Goal: Task Accomplishment & Management: Use online tool/utility

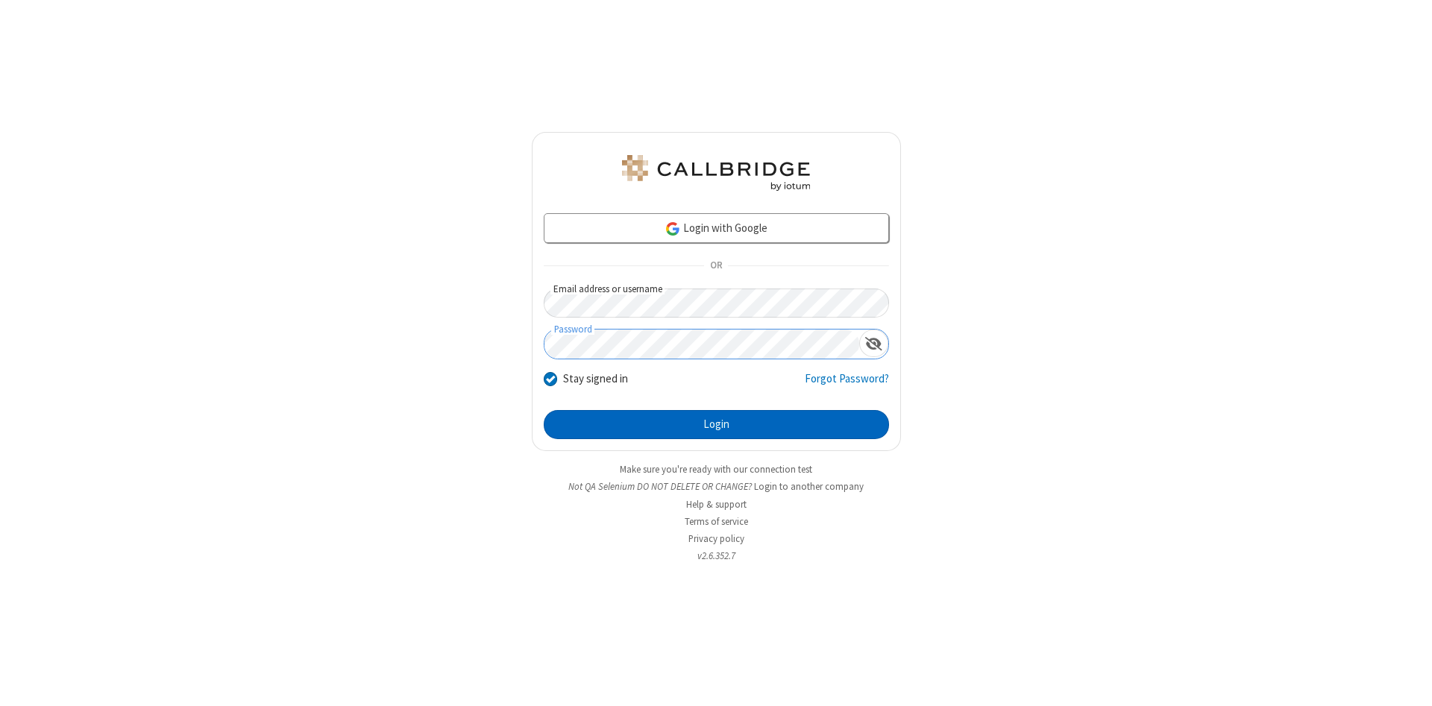
click at [716, 425] on button "Login" at bounding box center [716, 425] width 345 height 30
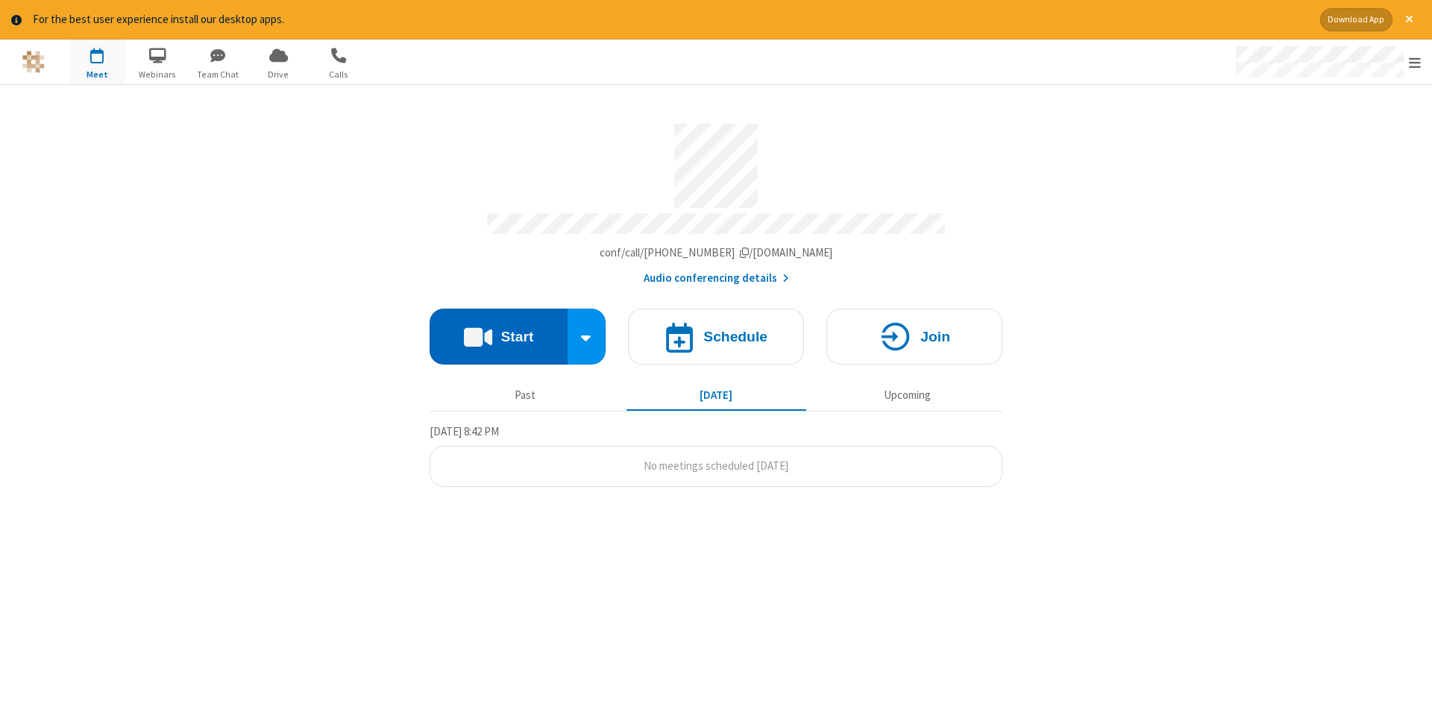
click at [498, 331] on button "Start" at bounding box center [499, 337] width 138 height 56
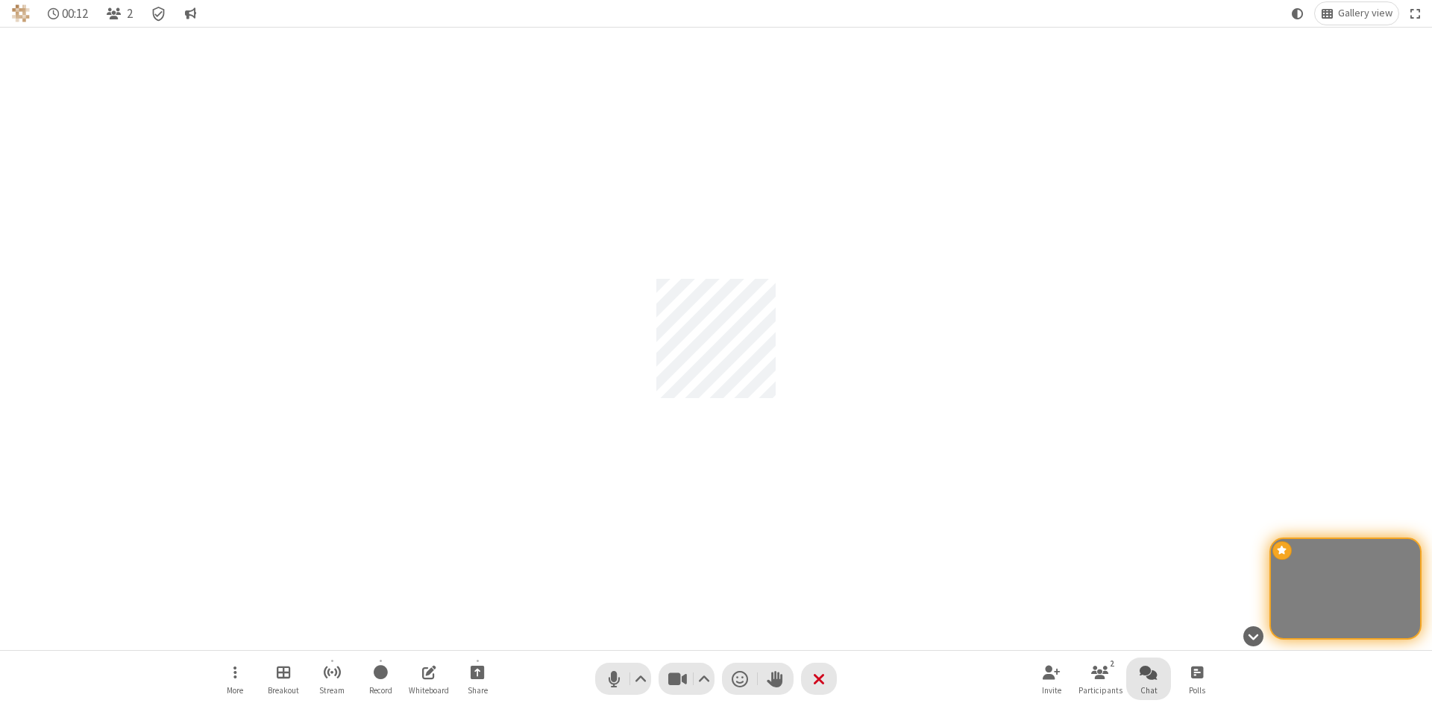
click at [1149, 672] on span "Open chat" at bounding box center [1149, 672] width 18 height 19
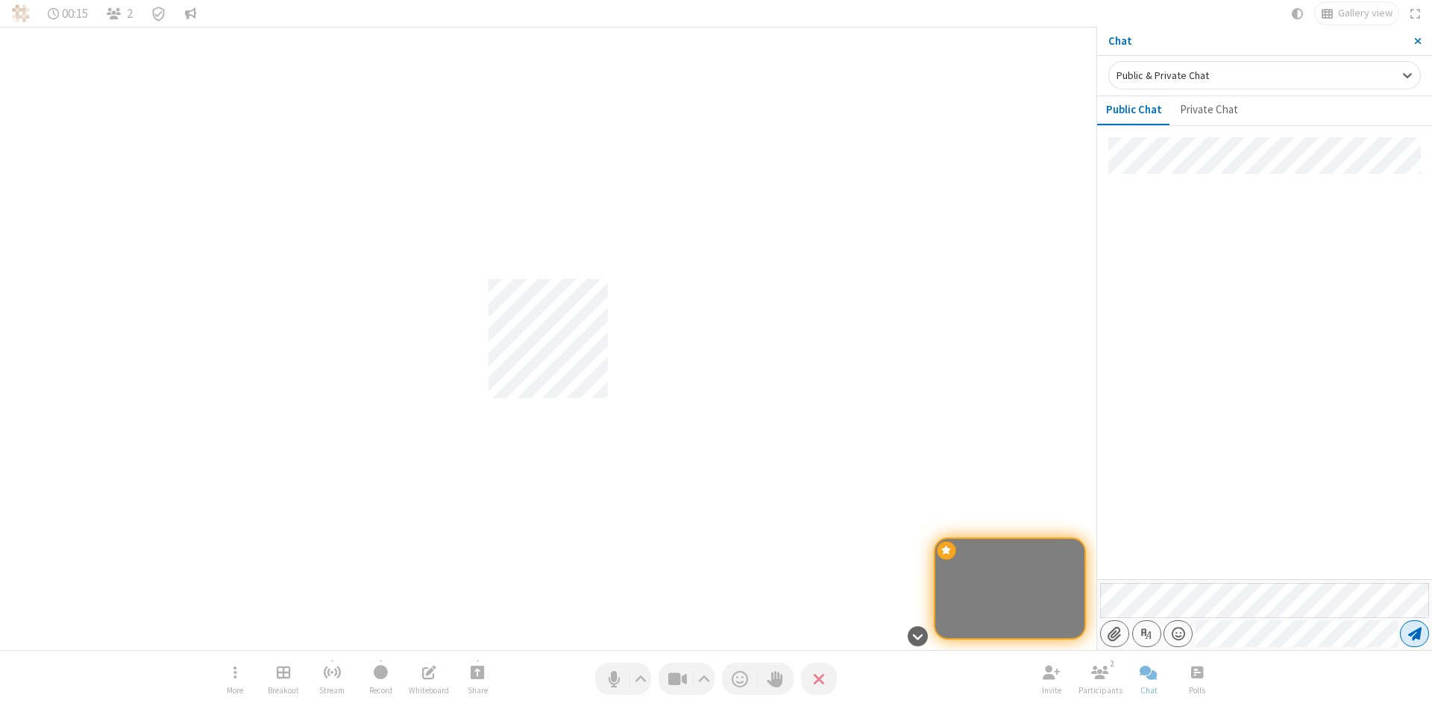
click at [1414, 634] on span "Send message" at bounding box center [1414, 634] width 13 height 15
